Goal: Task Accomplishment & Management: Complete application form

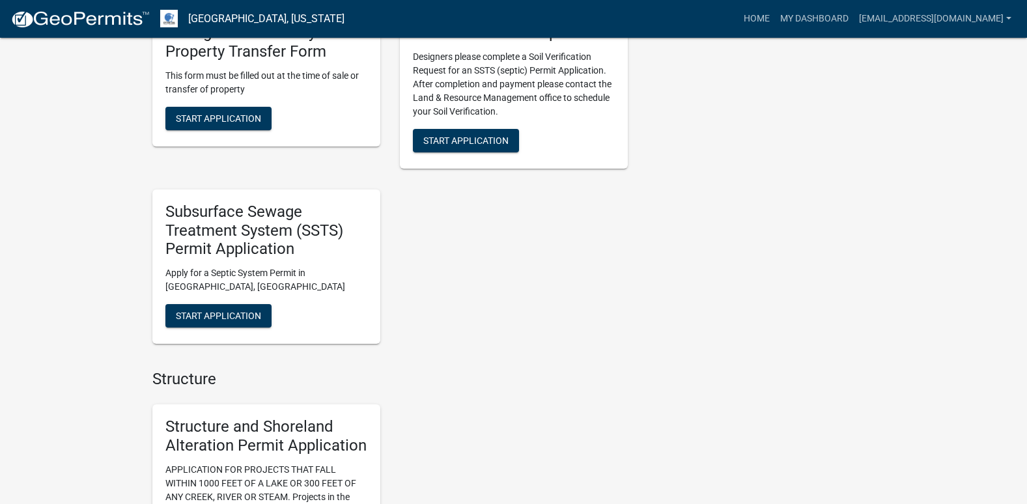
scroll to position [716, 0]
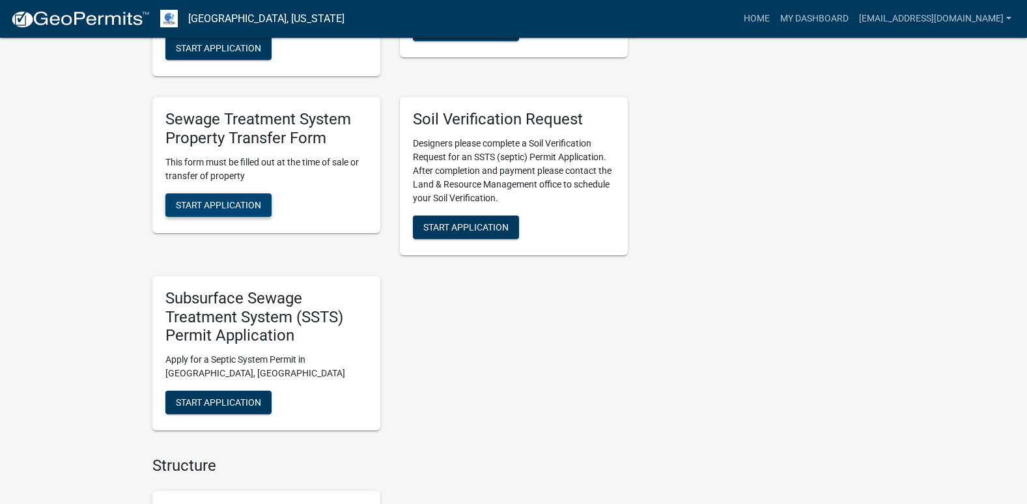
click at [227, 204] on span "Start Application" at bounding box center [218, 204] width 85 height 10
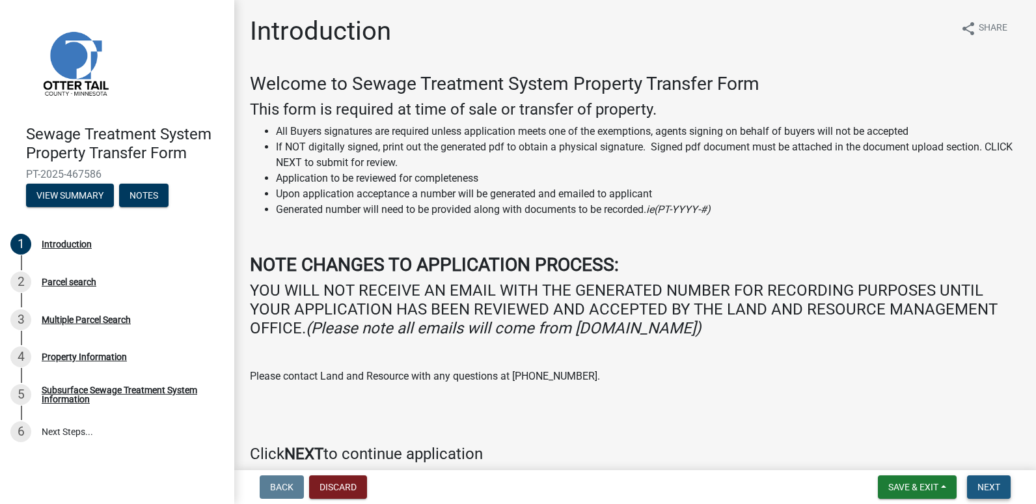
click at [982, 488] on span "Next" at bounding box center [989, 487] width 23 height 10
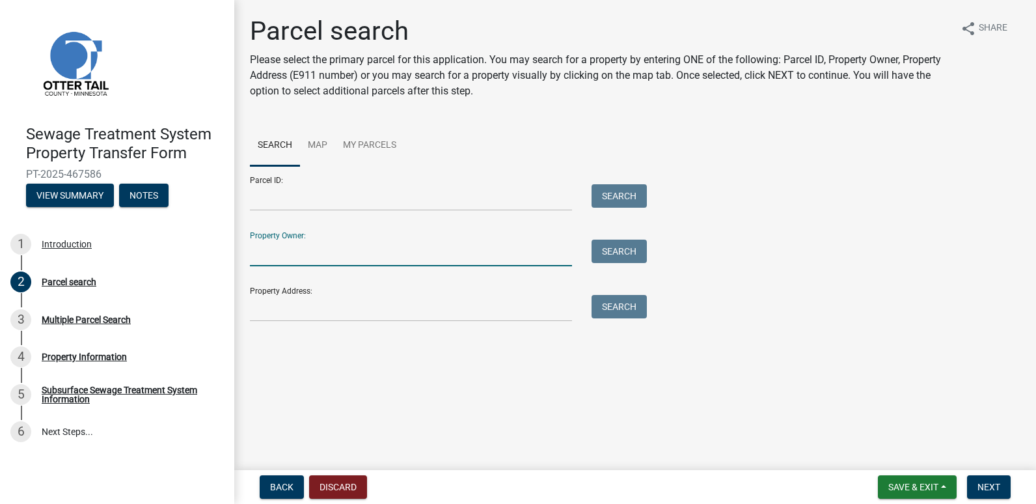
click at [262, 256] on input "Property Owner:" at bounding box center [411, 253] width 322 height 27
click at [292, 200] on input "Parcel ID:" at bounding box center [411, 197] width 322 height 27
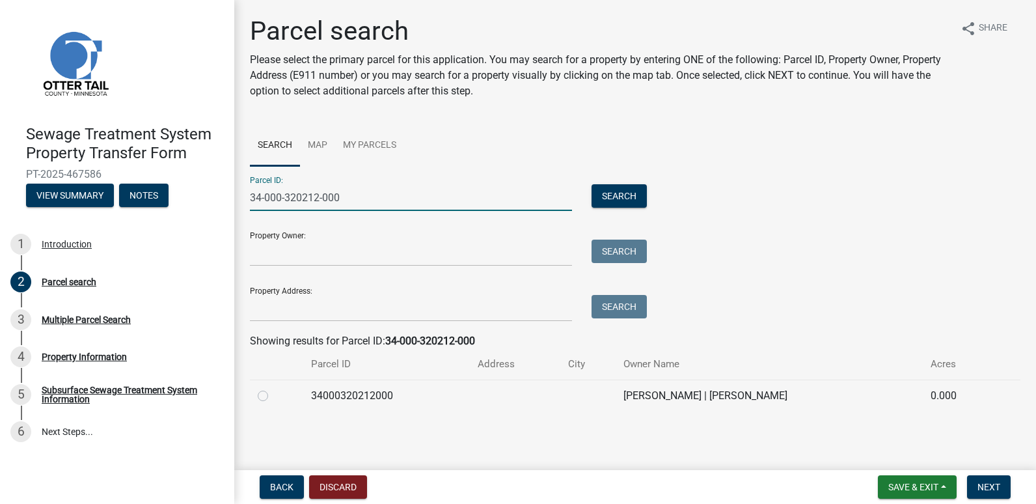
type input "34-000-320212-000"
click at [273, 388] on label at bounding box center [273, 388] width 0 height 0
click at [273, 396] on input "radio" at bounding box center [277, 392] width 8 height 8
radio input "true"
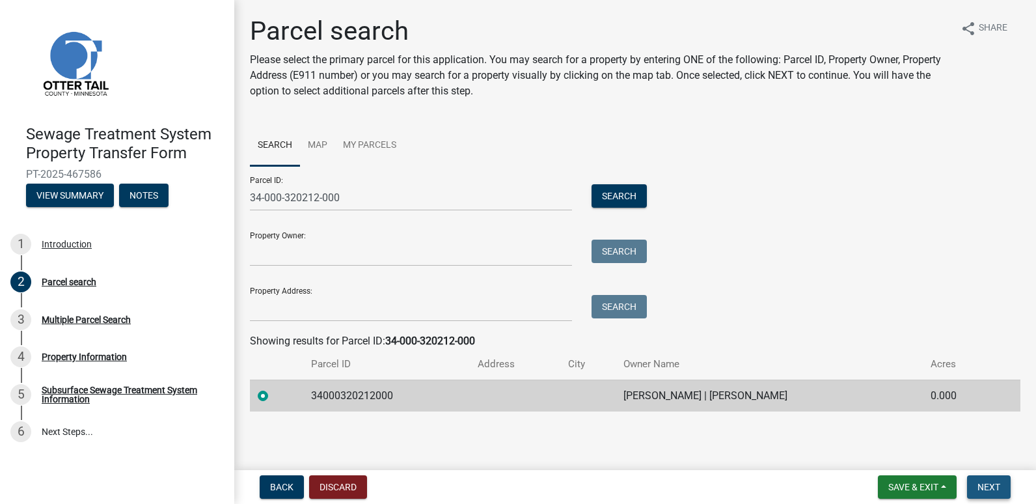
click at [992, 487] on span "Next" at bounding box center [989, 487] width 23 height 10
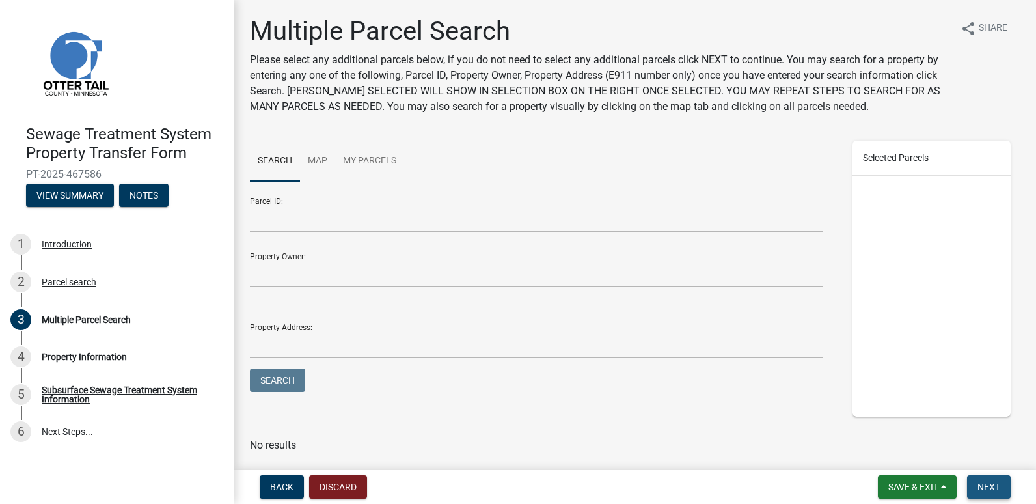
click at [988, 484] on span "Next" at bounding box center [989, 487] width 23 height 10
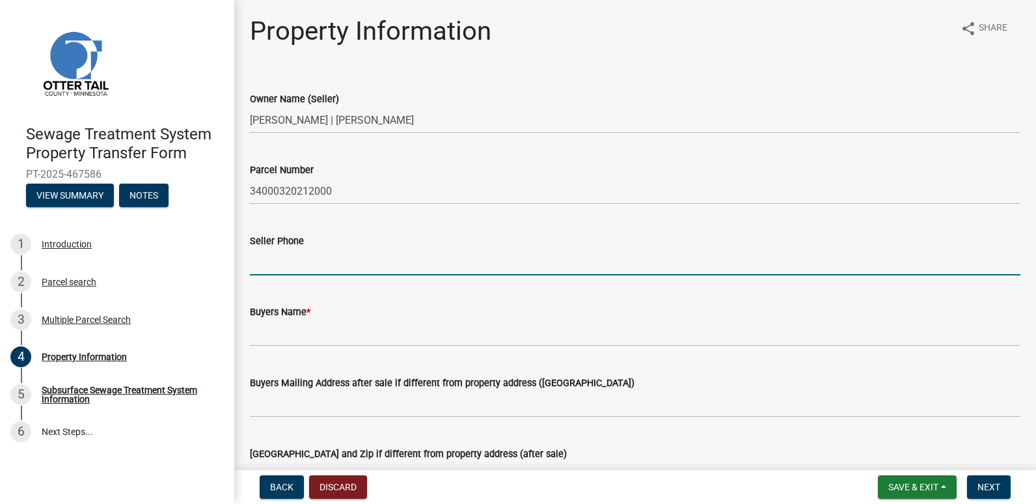
click at [258, 266] on input "Seller Phone" at bounding box center [635, 262] width 771 height 27
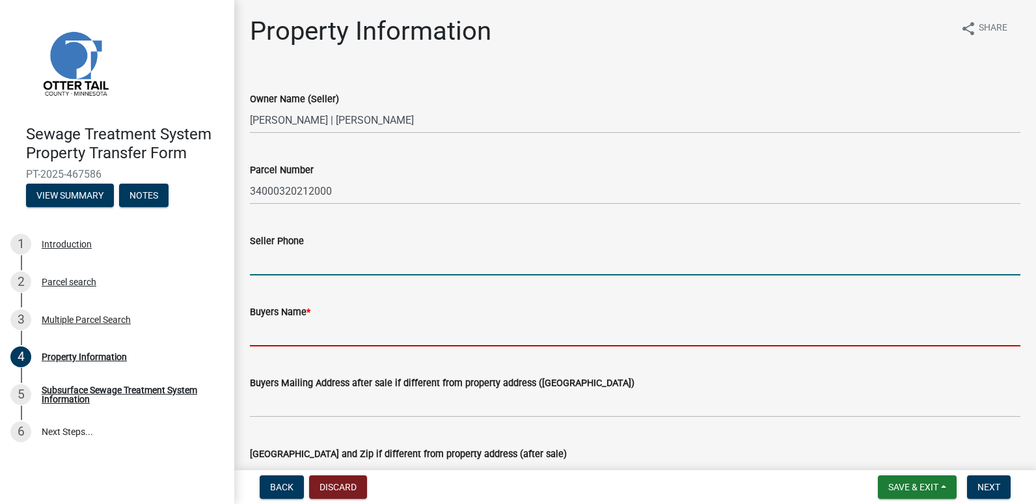
click at [263, 327] on input "Buyers Name *" at bounding box center [635, 333] width 771 height 27
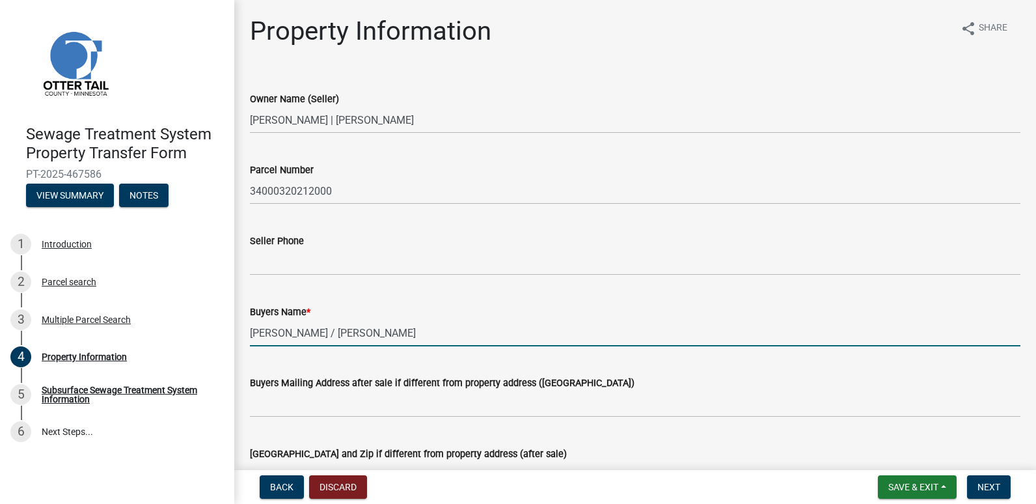
scroll to position [65, 0]
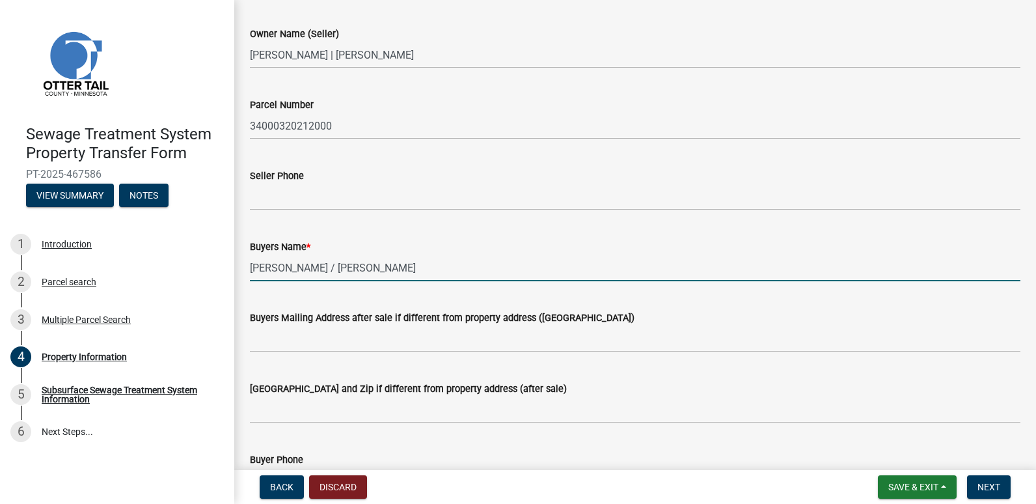
type input "[PERSON_NAME] / [PERSON_NAME]"
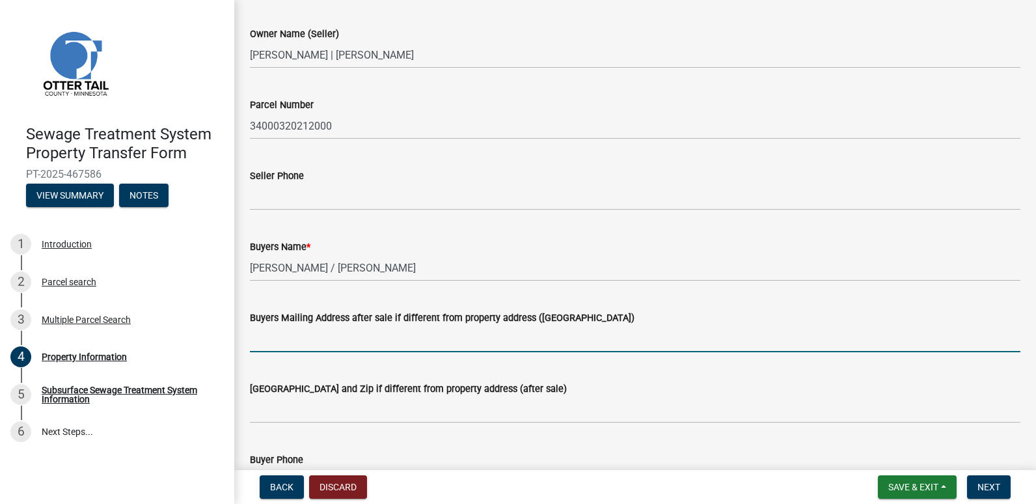
click at [276, 340] on input "Buyers Mailing Address after sale if different from property address ([GEOGRAPH…" at bounding box center [635, 339] width 771 height 27
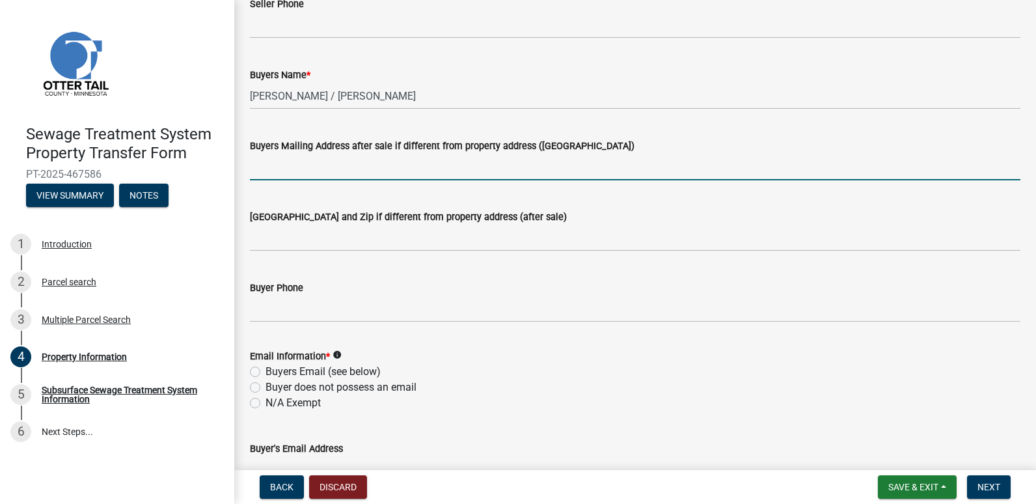
scroll to position [260, 0]
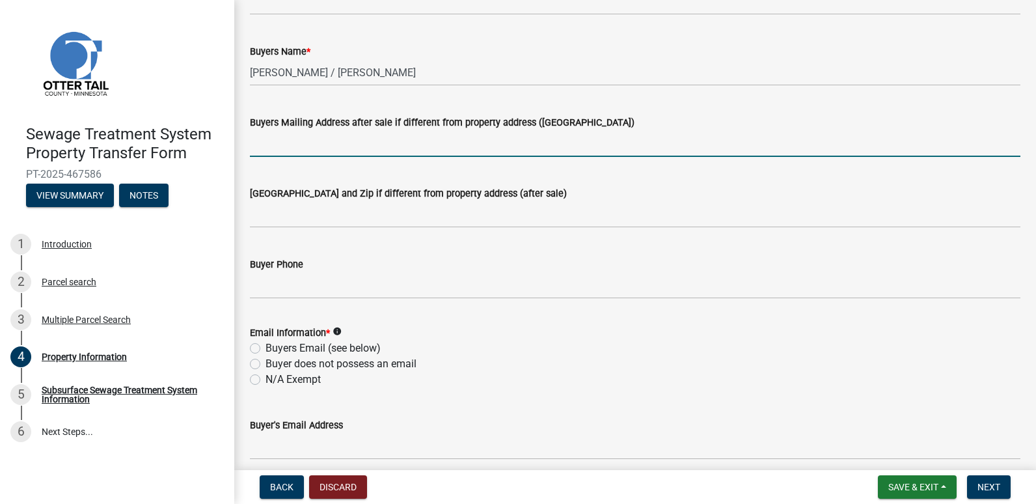
click at [266, 380] on label "N/A Exempt" at bounding box center [293, 380] width 55 height 16
click at [266, 380] on input "N/A Exempt" at bounding box center [270, 376] width 8 height 8
radio input "true"
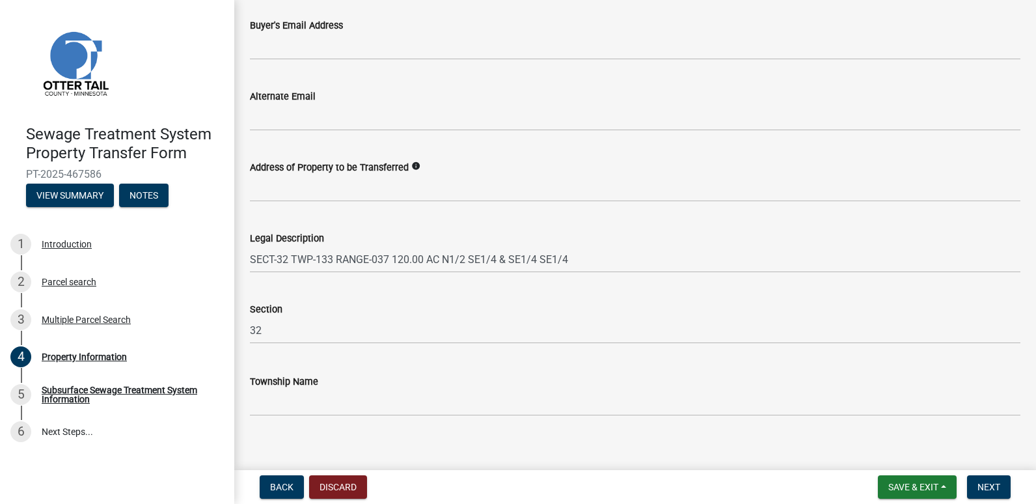
scroll to position [673, 0]
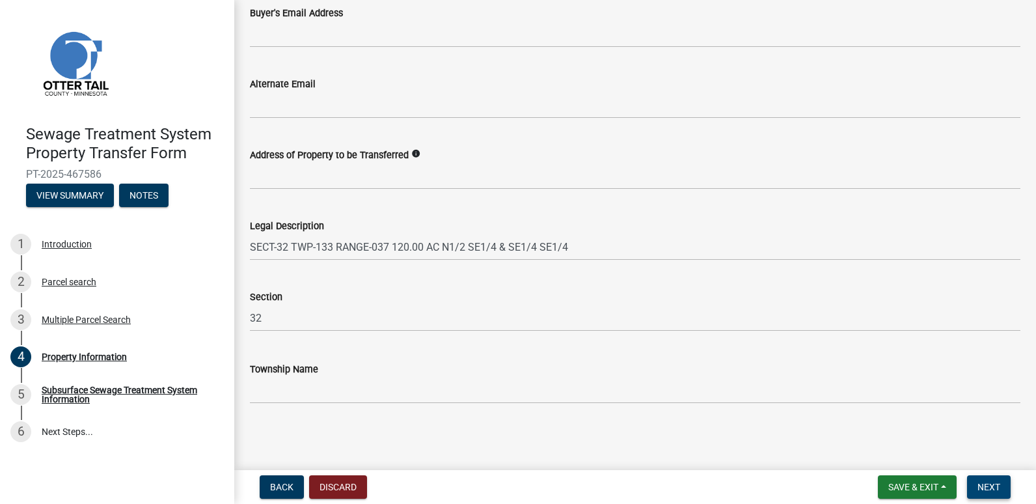
click at [989, 484] on span "Next" at bounding box center [989, 487] width 23 height 10
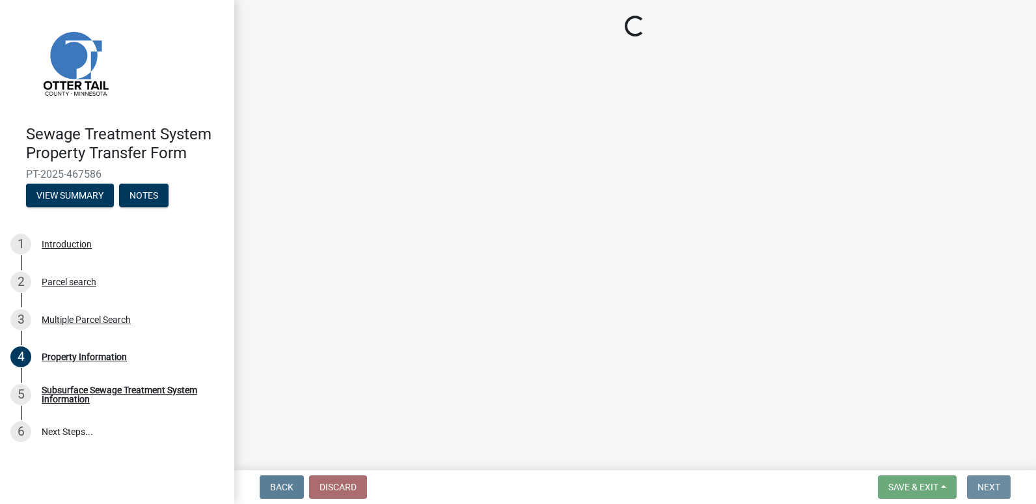
scroll to position [0, 0]
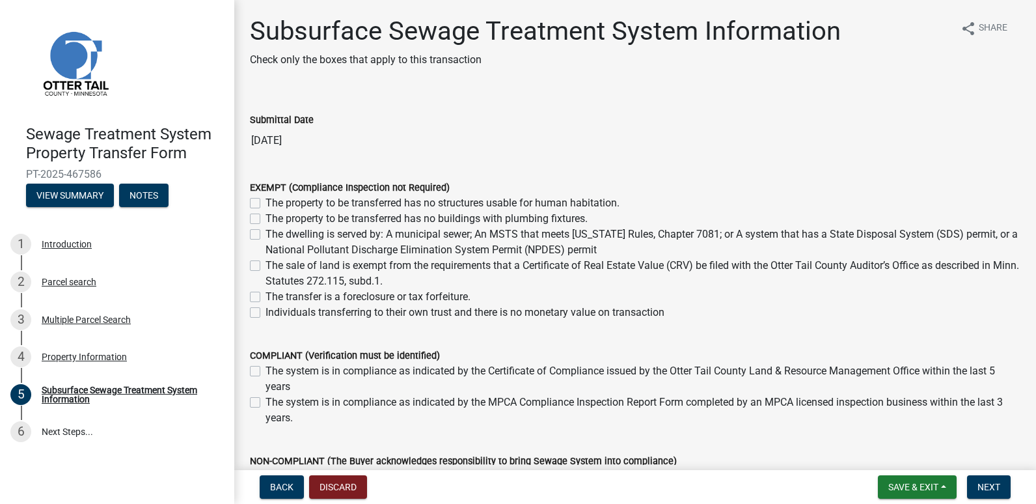
click at [266, 266] on label "The sale of land is exempt from the requirements that a Certificate of Real Est…" at bounding box center [643, 273] width 755 height 31
click at [266, 266] on input "The sale of land is exempt from the requirements that a Certificate of Real Est…" at bounding box center [270, 262] width 8 height 8
checkbox input "true"
checkbox input "false"
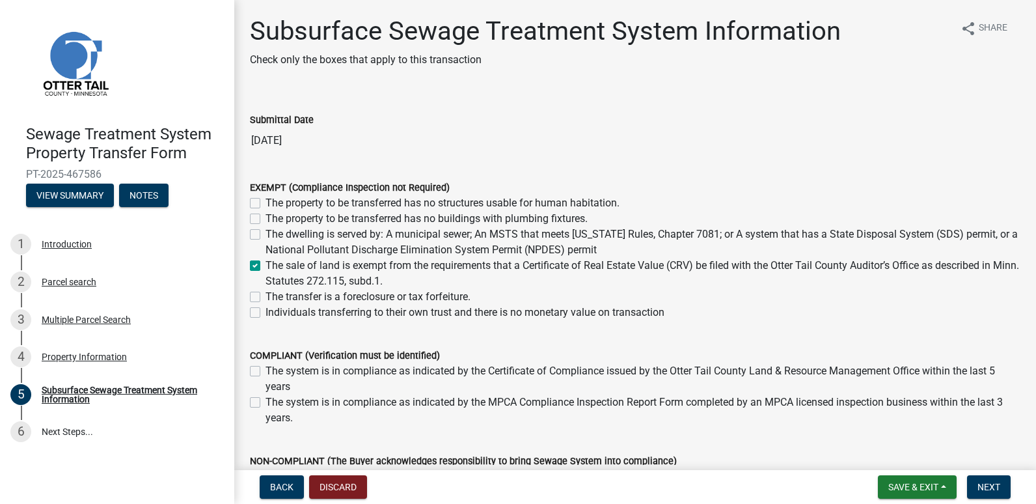
checkbox input "false"
checkbox input "true"
checkbox input "false"
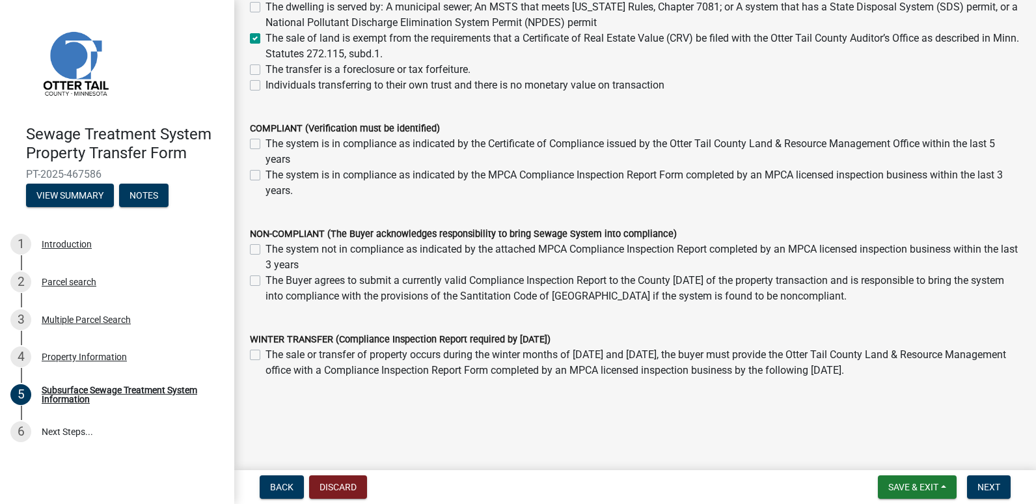
scroll to position [245, 0]
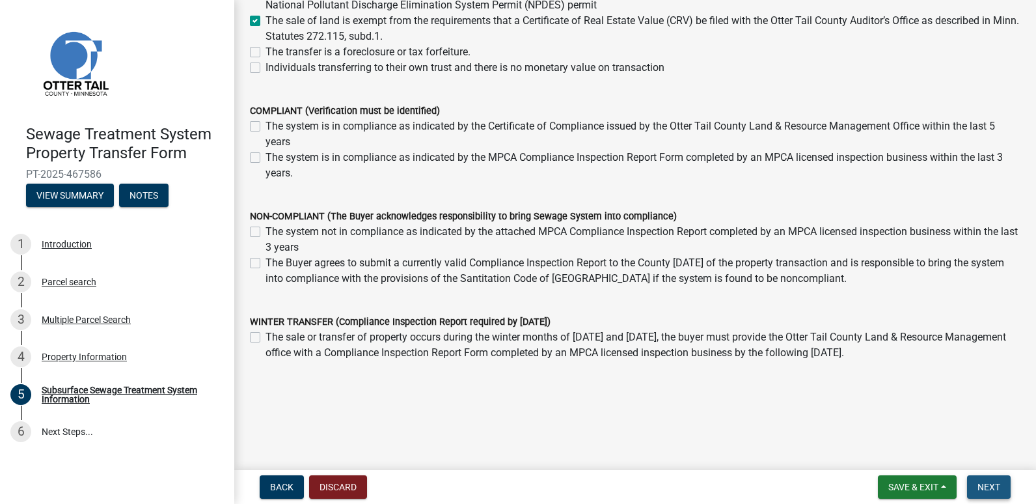
click at [986, 487] on span "Next" at bounding box center [989, 487] width 23 height 10
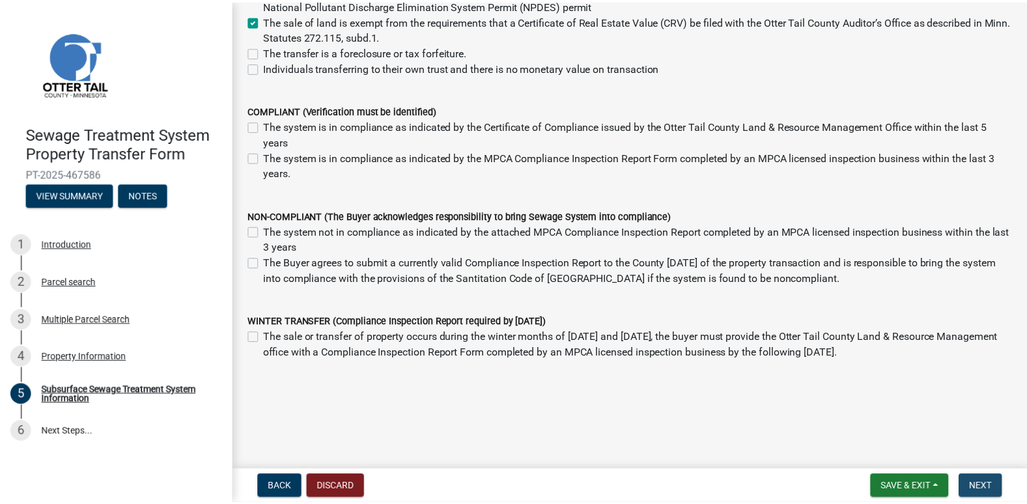
scroll to position [0, 0]
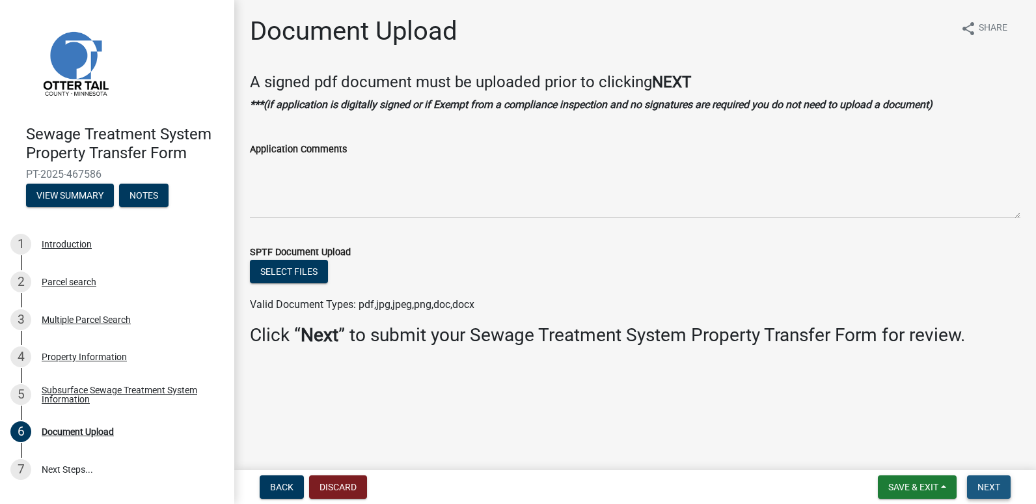
click at [991, 480] on button "Next" at bounding box center [989, 486] width 44 height 23
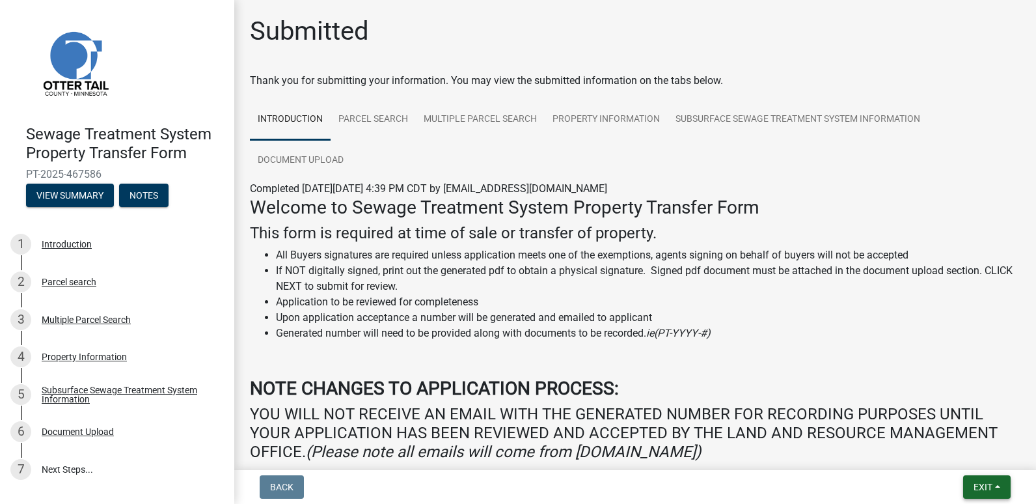
click at [977, 486] on span "Exit" at bounding box center [983, 487] width 19 height 10
click at [955, 453] on button "Save & Exit" at bounding box center [959, 452] width 104 height 31
